Goal: Task Accomplishment & Management: Manage account settings

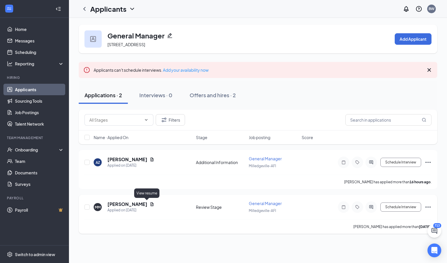
click at [150, 202] on icon "Document" at bounding box center [152, 204] width 5 height 5
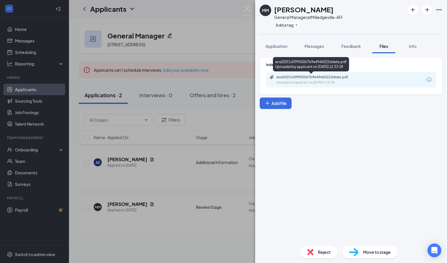
click at [317, 81] on div "Uploaded by applicant on [DATE] 12:33:28" at bounding box center [319, 82] width 86 height 5
click at [246, 8] on img at bounding box center [247, 11] width 7 height 11
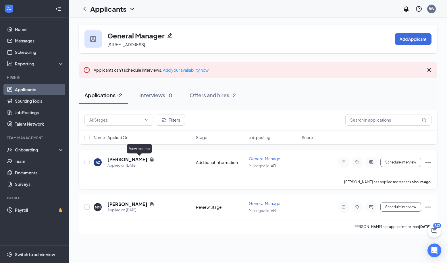
click at [150, 159] on icon "Document" at bounding box center [151, 160] width 3 height 4
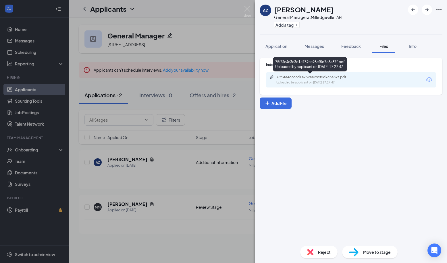
click at [303, 80] on div "75f3fe4c3c3d1e759ee98cf5d7c3a87f.pdf Uploaded by applicant on [DATE] 17:27:47" at bounding box center [315, 80] width 93 height 10
click at [248, 7] on img at bounding box center [247, 11] width 7 height 11
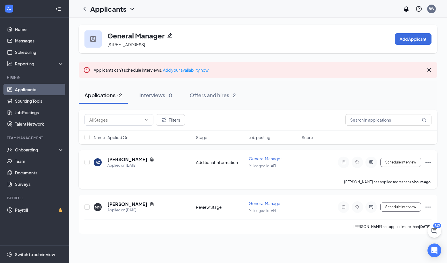
click at [426, 163] on icon "Ellipses" at bounding box center [427, 162] width 7 height 7
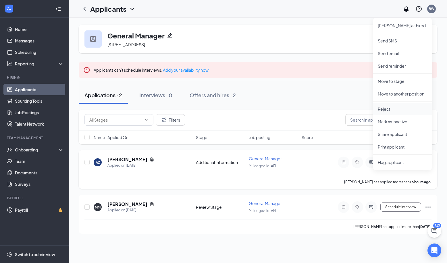
click at [386, 109] on p "Reject" at bounding box center [402, 109] width 49 height 6
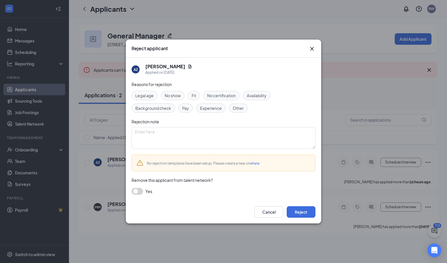
click at [210, 109] on span "Experience" at bounding box center [211, 108] width 22 height 6
click at [300, 214] on button "Reject" at bounding box center [301, 211] width 29 height 11
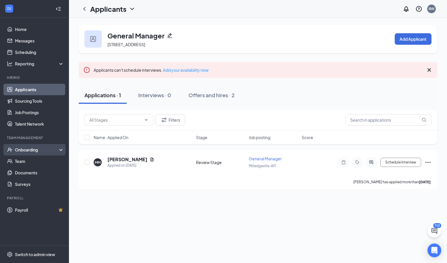
click at [30, 152] on div "Onboarding" at bounding box center [37, 150] width 44 height 6
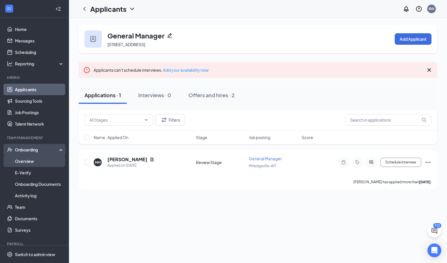
click at [26, 161] on link "Overview" at bounding box center [39, 161] width 49 height 11
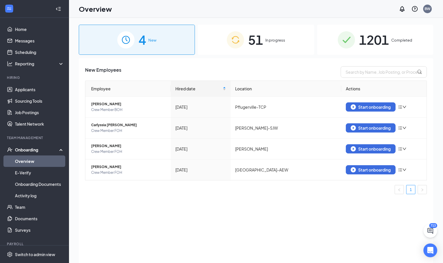
click at [285, 43] on span "In progress" at bounding box center [275, 40] width 20 height 6
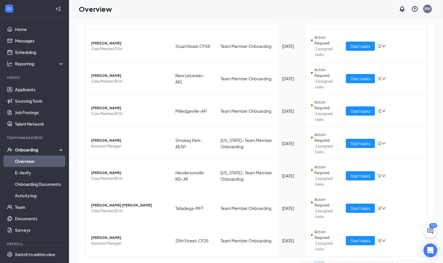
scroll to position [171, 0]
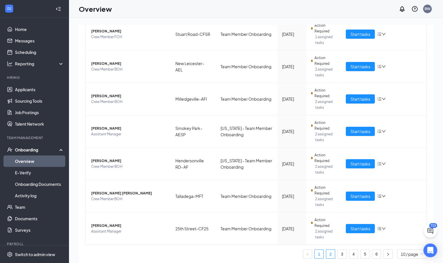
click at [326, 253] on link "2" at bounding box center [330, 254] width 9 height 9
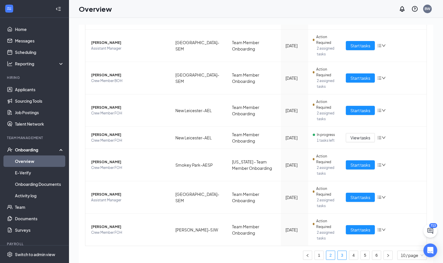
click at [337, 254] on link "3" at bounding box center [341, 255] width 9 height 9
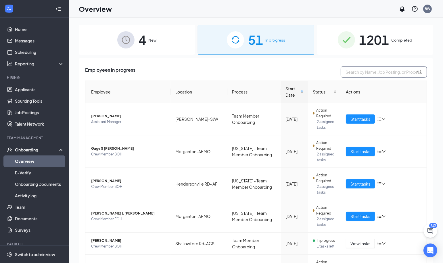
click at [362, 74] on input "text" at bounding box center [383, 71] width 86 height 11
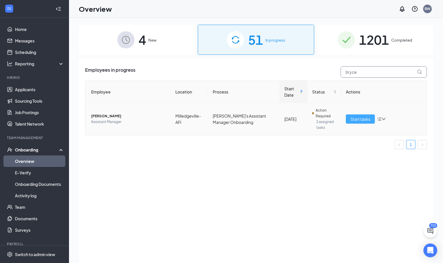
type input "bryce"
click at [358, 120] on span "Start tasks" at bounding box center [360, 119] width 20 height 6
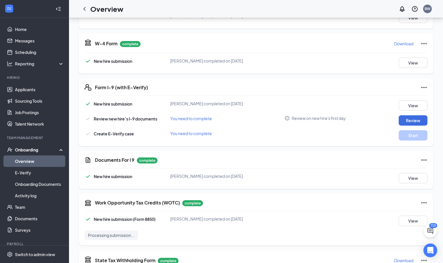
scroll to position [134, 0]
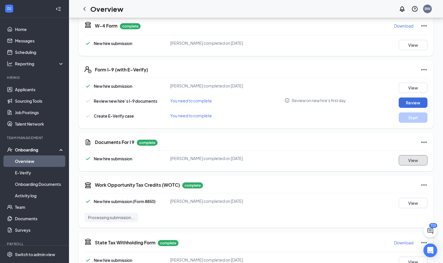
click at [413, 159] on button "View" at bounding box center [412, 160] width 29 height 10
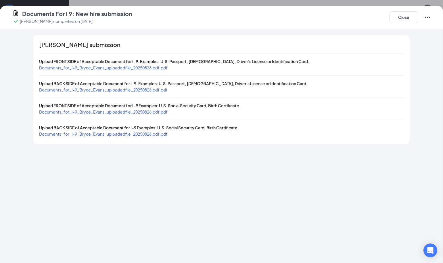
click at [132, 67] on span "Documents_for_I-9_Bryce_Evans_uploadedfile_20250826.pdf.pdf" at bounding box center [103, 67] width 128 height 5
click at [144, 112] on span "Documents_for_I-9_Bryce_Evans_uploadedfile_20250826.pdf.pdf" at bounding box center [103, 111] width 128 height 5
click at [397, 17] on button "Close" at bounding box center [403, 16] width 29 height 11
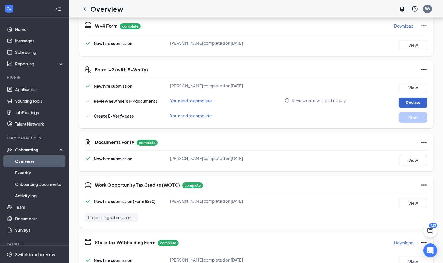
click at [405, 100] on button "Review" at bounding box center [412, 103] width 29 height 10
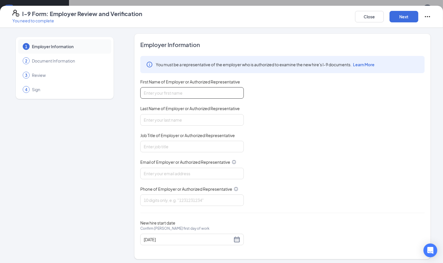
click at [186, 95] on input "First Name of Employer or Authorized Representative" at bounding box center [191, 92] width 103 height 11
type input "[PERSON_NAME]"
type input "[EMAIL_ADDRESS][DOMAIN_NAME]"
type input "2104453415"
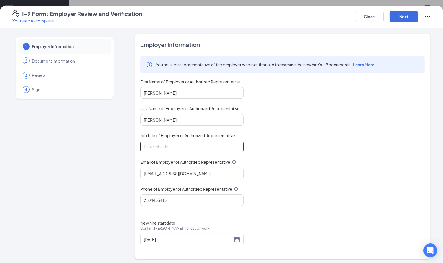
click at [181, 148] on input "Job Title of Employer or Authorized Representative" at bounding box center [191, 146] width 103 height 11
type input "COO"
click at [406, 13] on button "Next" at bounding box center [403, 16] width 29 height 11
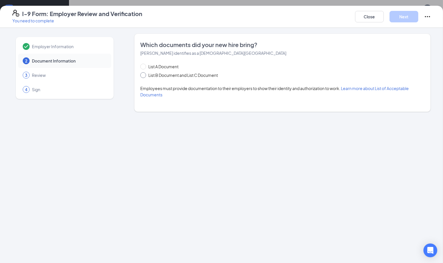
click at [164, 75] on span "List B Document and List C Document" at bounding box center [183, 75] width 74 height 6
click at [144, 75] on input "List B Document and List C Document" at bounding box center [142, 74] width 4 height 4
radio input "true"
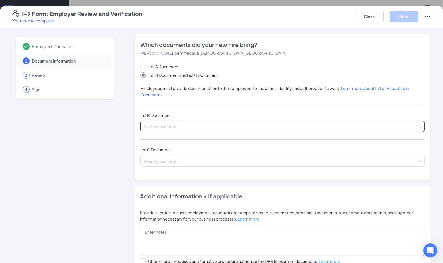
click at [168, 126] on input "search" at bounding box center [280, 125] width 273 height 9
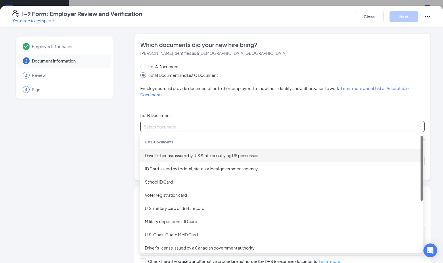
click at [179, 157] on div "Driver’s License issued by U.S State or outlying US possession" at bounding box center [281, 155] width 273 height 6
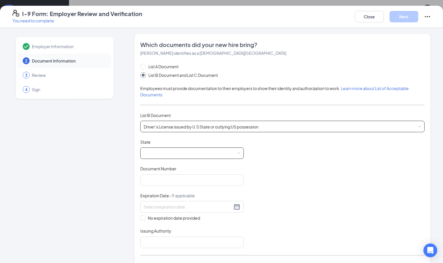
click at [178, 155] on span at bounding box center [192, 153] width 96 height 11
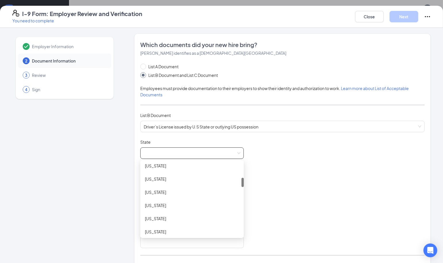
drag, startPoint x: 240, startPoint y: 168, endPoint x: 242, endPoint y: 184, distance: 16.2
click at [242, 184] on div "Document Title Driver’s License issued by U.S State or outlying US possession S…" at bounding box center [282, 193] width 284 height 109
click at [173, 190] on div "[US_STATE]" at bounding box center [192, 190] width 94 height 6
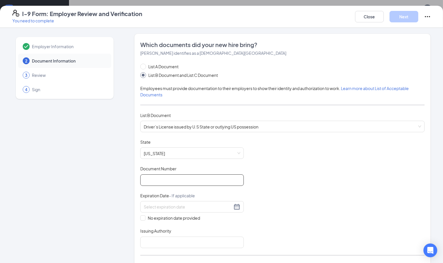
click at [171, 180] on input "Document Number" at bounding box center [191, 180] width 103 height 11
type input "071500273"
click at [171, 208] on input at bounding box center [188, 207] width 88 height 6
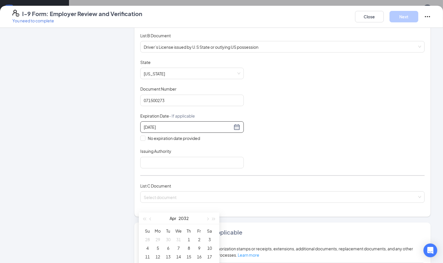
scroll to position [79, 0]
type input "[DATE]"
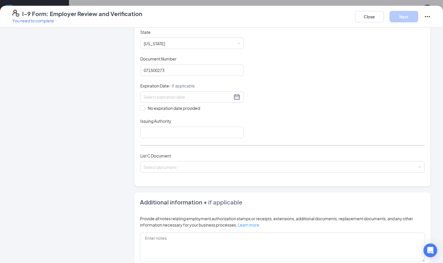
scroll to position [112, 0]
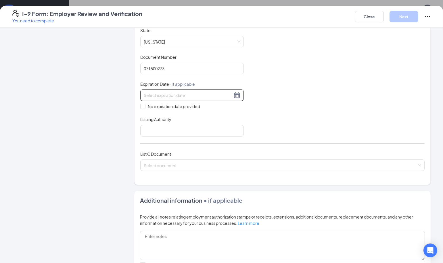
click at [180, 96] on input at bounding box center [188, 95] width 88 height 6
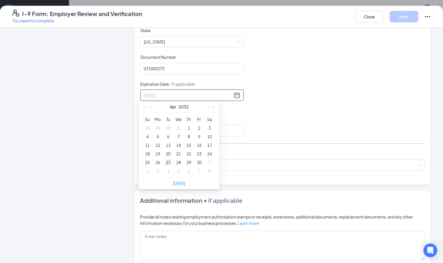
type input "[DATE]"
click at [168, 161] on div "27" at bounding box center [168, 162] width 7 height 7
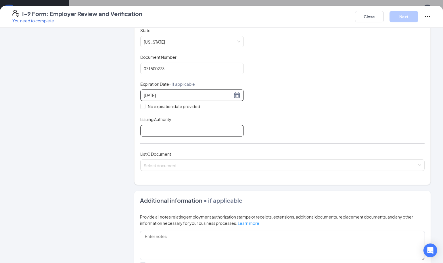
click at [194, 130] on input "Issuing Authority" at bounding box center [191, 130] width 103 height 11
type input "[US_STATE]"
click at [296, 111] on div "Document Title Driver’s License issued by U.S State or outlying US possession S…" at bounding box center [282, 82] width 284 height 109
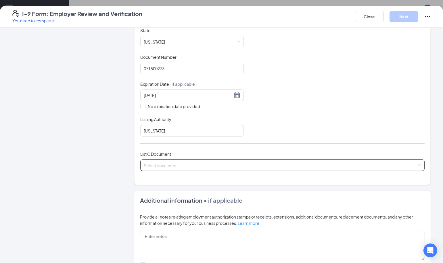
click at [194, 165] on input "search" at bounding box center [280, 164] width 273 height 9
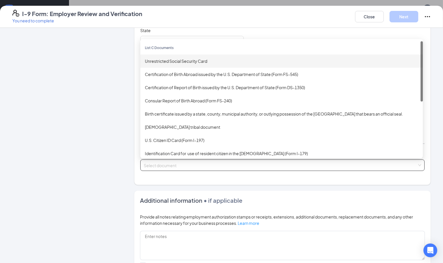
click at [183, 61] on div "Unrestricted Social Security Card" at bounding box center [281, 61] width 273 height 6
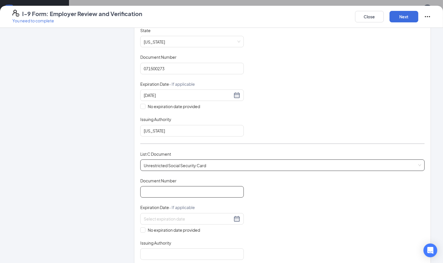
click at [179, 190] on input "Document Number" at bounding box center [191, 191] width 103 height 11
type input "670269272"
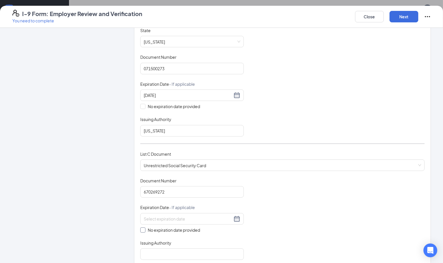
click at [143, 228] on span at bounding box center [142, 230] width 5 height 5
click at [143, 228] on input "No expiration date provided" at bounding box center [142, 230] width 4 height 4
checkbox input "true"
click at [156, 250] on input "Issuing Authority" at bounding box center [191, 255] width 103 height 11
type input "Social Security Administration"
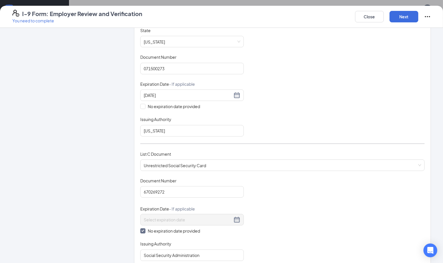
click at [313, 196] on div "Document Title Unrestricted Social Security Card Document Number 670269272 Expi…" at bounding box center [282, 219] width 284 height 83
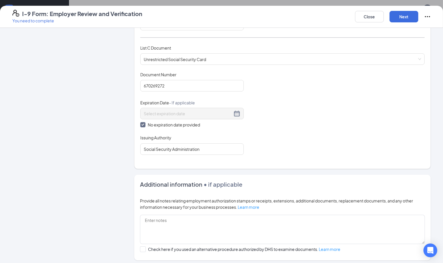
scroll to position [229, 0]
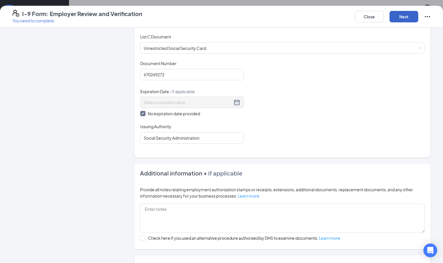
click at [408, 19] on button "Next" at bounding box center [403, 16] width 29 height 11
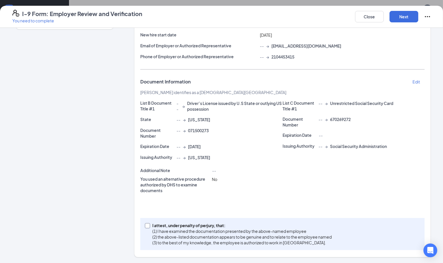
click at [146, 227] on input "I attest, under penalty of [PERSON_NAME], that: (1) I have examined the documen…" at bounding box center [147, 225] width 4 height 4
checkbox input "true"
click at [405, 16] on button "Next" at bounding box center [403, 16] width 29 height 11
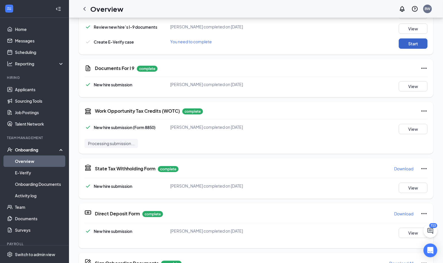
click at [412, 43] on button "Start" at bounding box center [412, 43] width 29 height 10
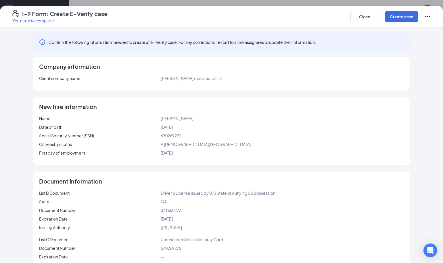
scroll to position [20, 0]
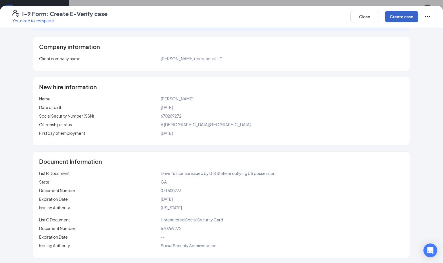
click at [399, 18] on button "Create case" at bounding box center [400, 16] width 33 height 11
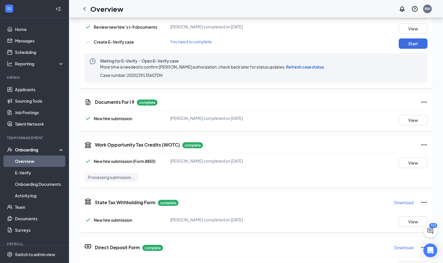
scroll to position [90, 0]
click at [299, 68] on span "Refresh case status" at bounding box center [305, 66] width 38 height 5
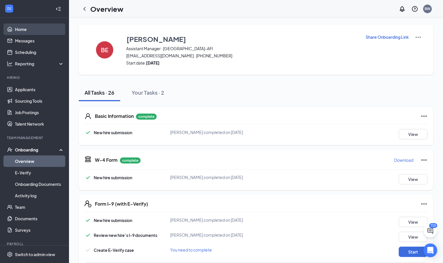
click at [21, 28] on link "Home" at bounding box center [39, 29] width 49 height 11
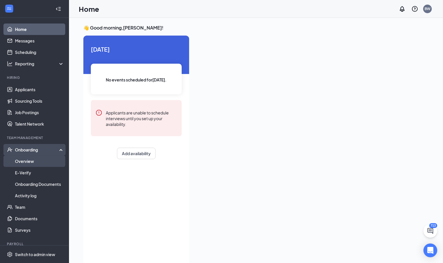
click at [28, 161] on link "Overview" at bounding box center [39, 161] width 49 height 11
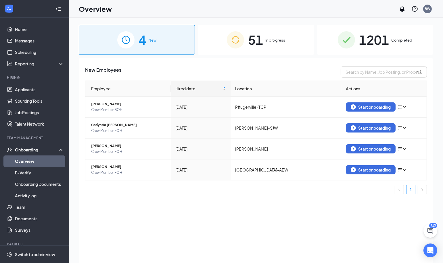
click at [399, 41] on span "Completed" at bounding box center [401, 40] width 21 height 6
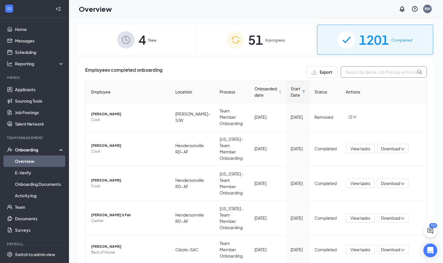
click at [366, 73] on input "text" at bounding box center [383, 71] width 86 height 11
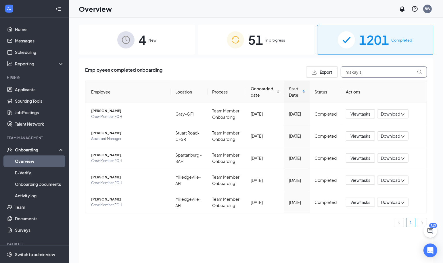
type input "makayla"
click at [272, 38] on span "In progress" at bounding box center [275, 40] width 20 height 6
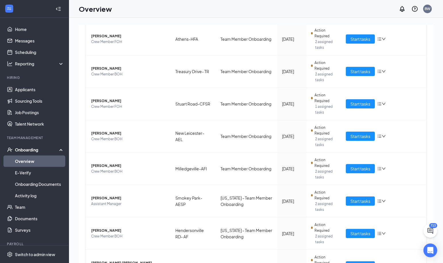
scroll to position [171, 0]
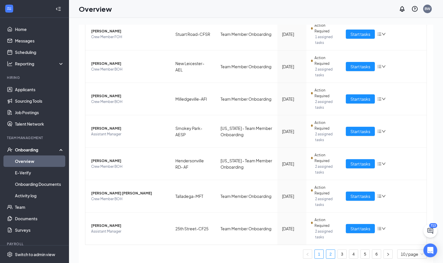
click at [326, 252] on link "2" at bounding box center [330, 254] width 9 height 9
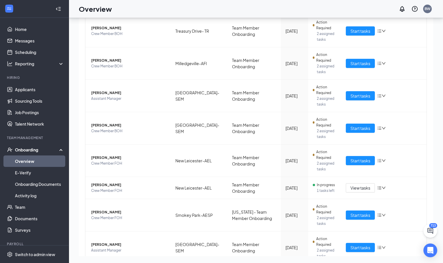
scroll to position [60, 0]
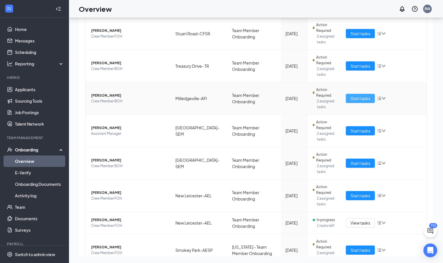
click at [355, 99] on span "Start tasks" at bounding box center [360, 98] width 20 height 6
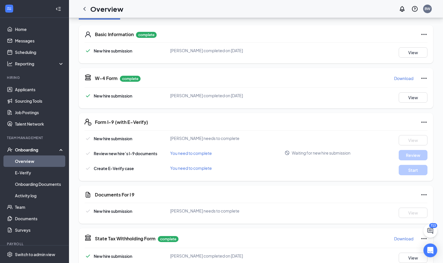
scroll to position [84, 0]
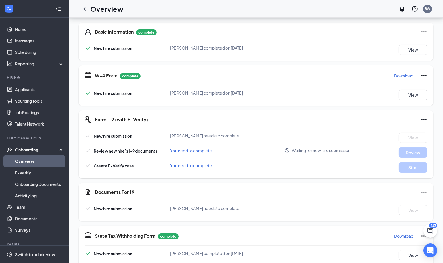
click at [420, 118] on icon "Ellipses" at bounding box center [423, 119] width 7 height 7
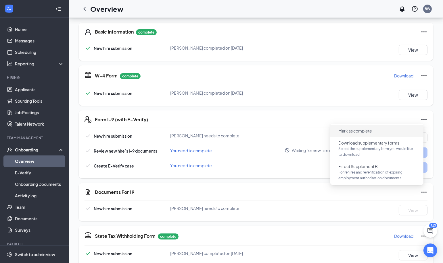
click at [361, 132] on span "Mark as complete" at bounding box center [355, 131] width 34 height 6
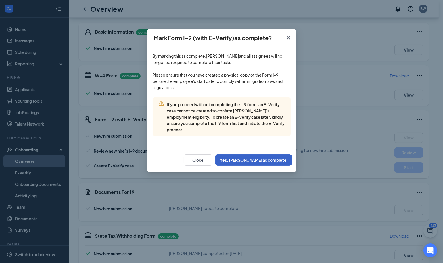
click at [272, 160] on button "Yes, [PERSON_NAME] as complete" at bounding box center [253, 159] width 76 height 11
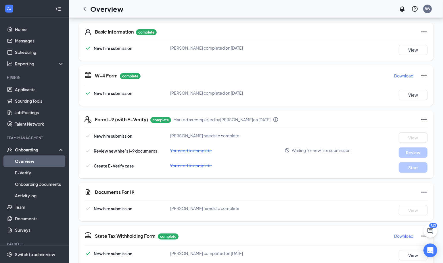
click at [325, 150] on span "Waiting for new hire submission" at bounding box center [320, 151] width 59 height 6
click at [307, 112] on div "Form I-9 (with E-Verify) complete Marked as completed by [PERSON_NAME] on [DATE…" at bounding box center [256, 145] width 354 height 68
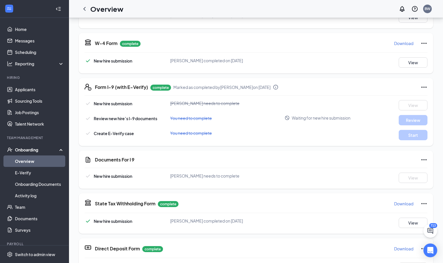
scroll to position [0, 0]
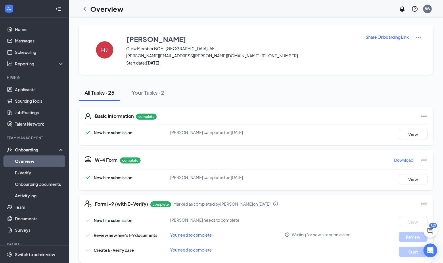
click at [30, 162] on link "Overview" at bounding box center [39, 161] width 49 height 11
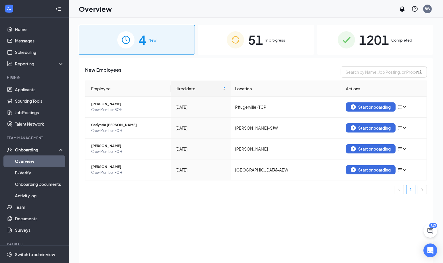
click at [273, 44] on div "51 In progress" at bounding box center [256, 40] width 116 height 30
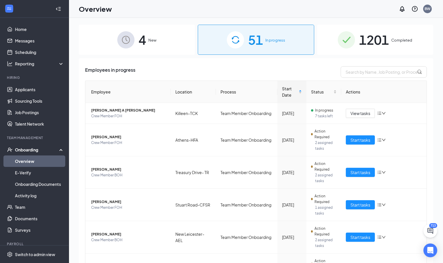
scroll to position [171, 0]
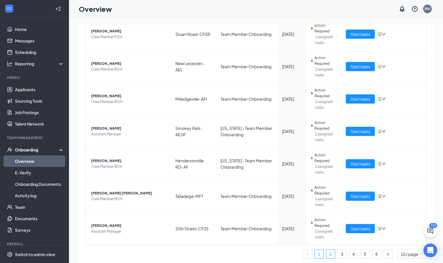
click at [326, 254] on link "2" at bounding box center [330, 254] width 9 height 9
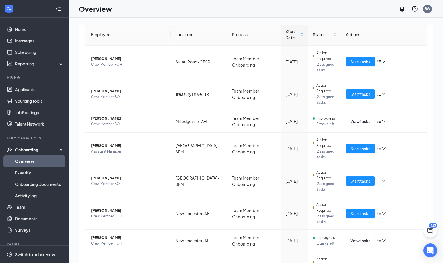
scroll to position [57, 0]
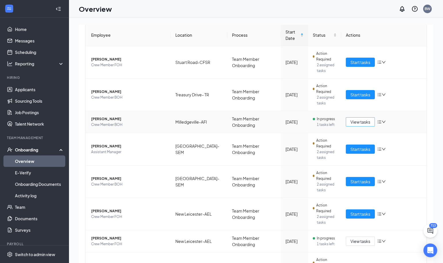
click at [360, 119] on span "View tasks" at bounding box center [360, 122] width 20 height 6
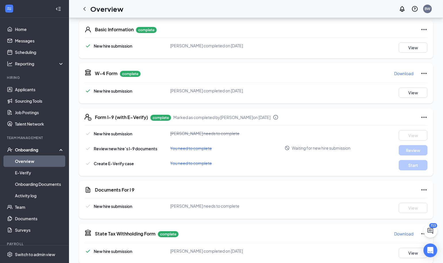
scroll to position [94, 0]
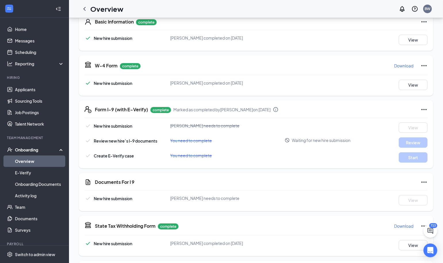
click at [420, 109] on icon "Ellipses" at bounding box center [423, 109] width 7 height 7
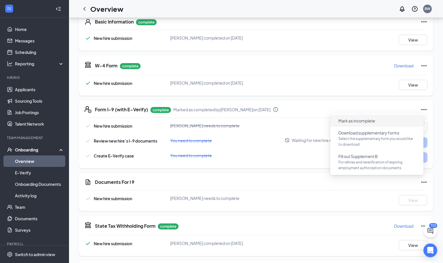
click at [373, 121] on span "Mark as incomplete" at bounding box center [356, 121] width 37 height 6
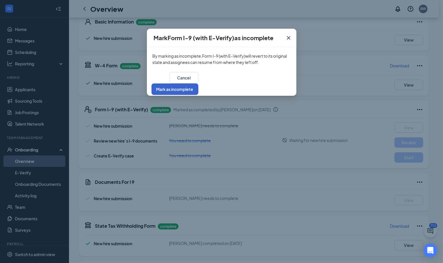
click at [198, 85] on button "Mark as incomplete" at bounding box center [174, 89] width 47 height 11
